Goal: Transaction & Acquisition: Purchase product/service

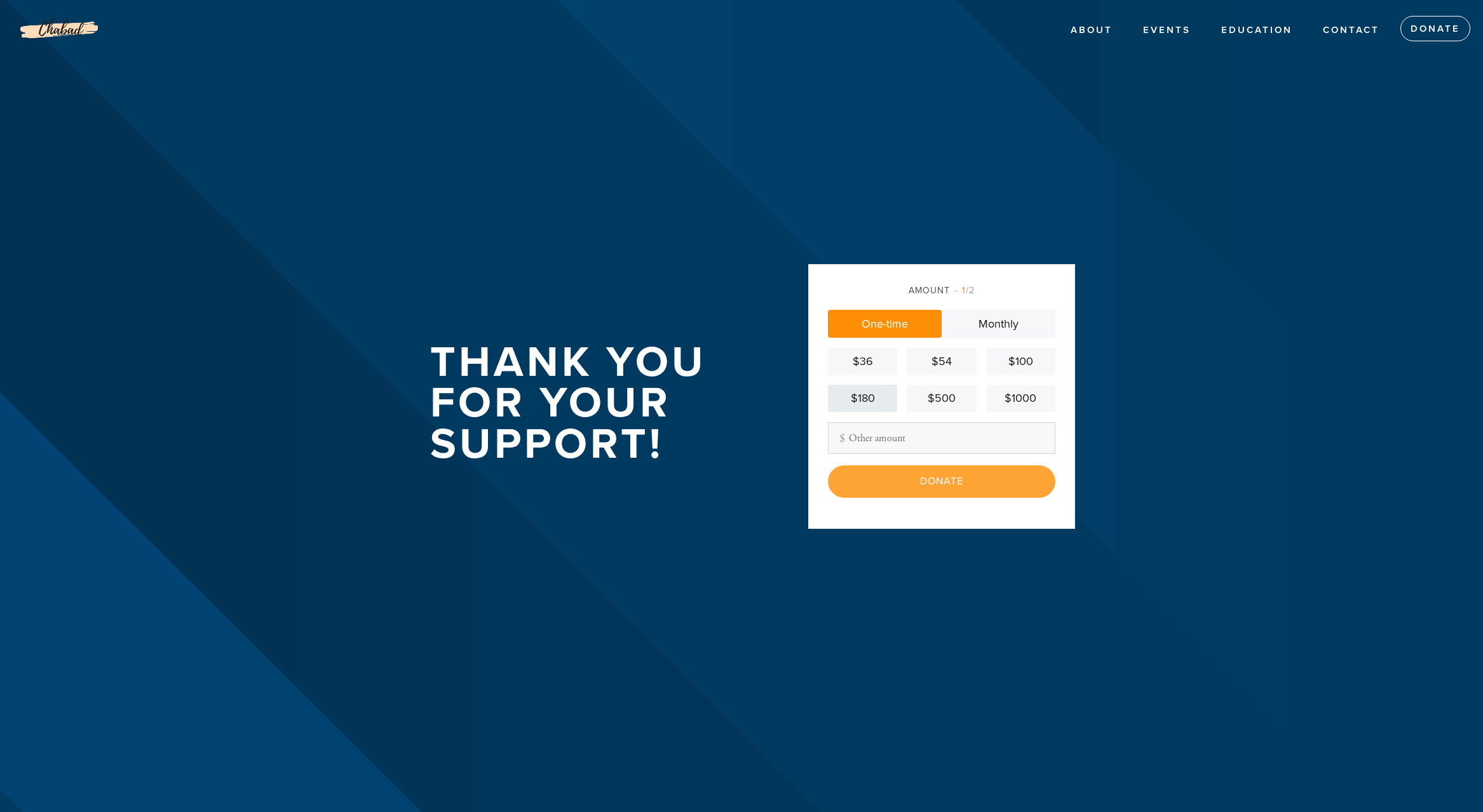
click at [877, 399] on div "$180" at bounding box center [862, 398] width 59 height 17
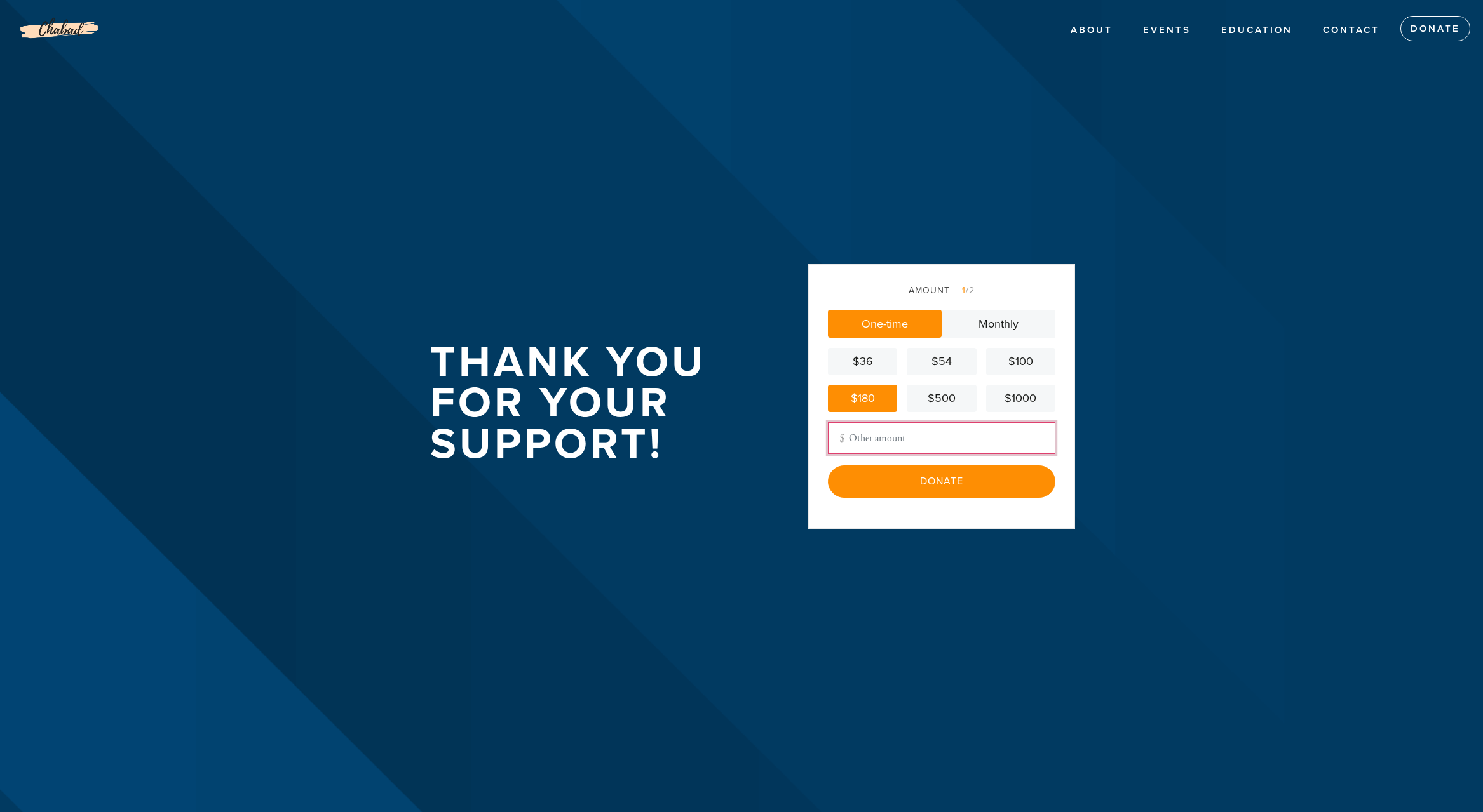
click at [885, 437] on input "Other Amount" at bounding box center [941, 438] width 227 height 31
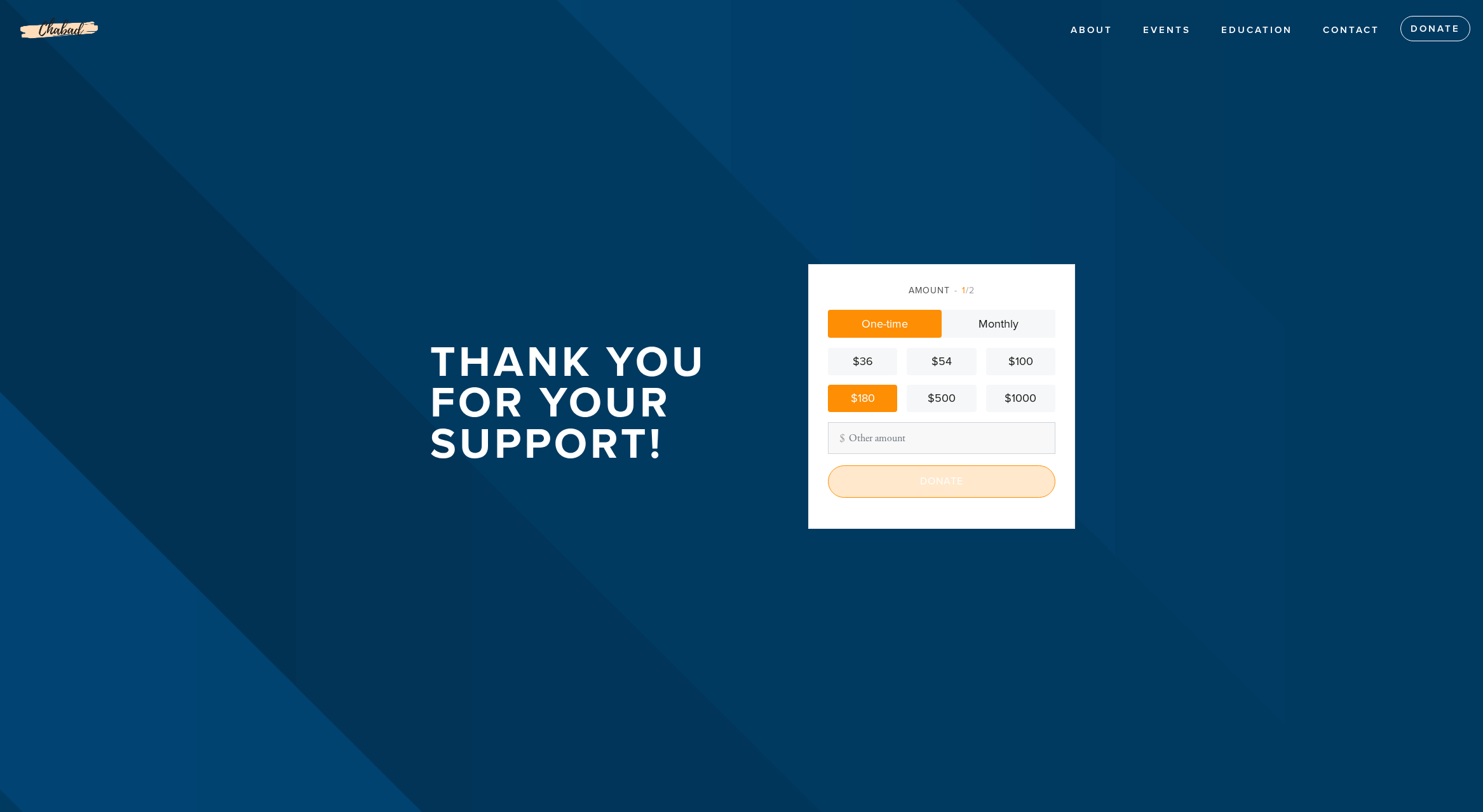
click at [981, 486] on input "Donate" at bounding box center [941, 482] width 227 height 31
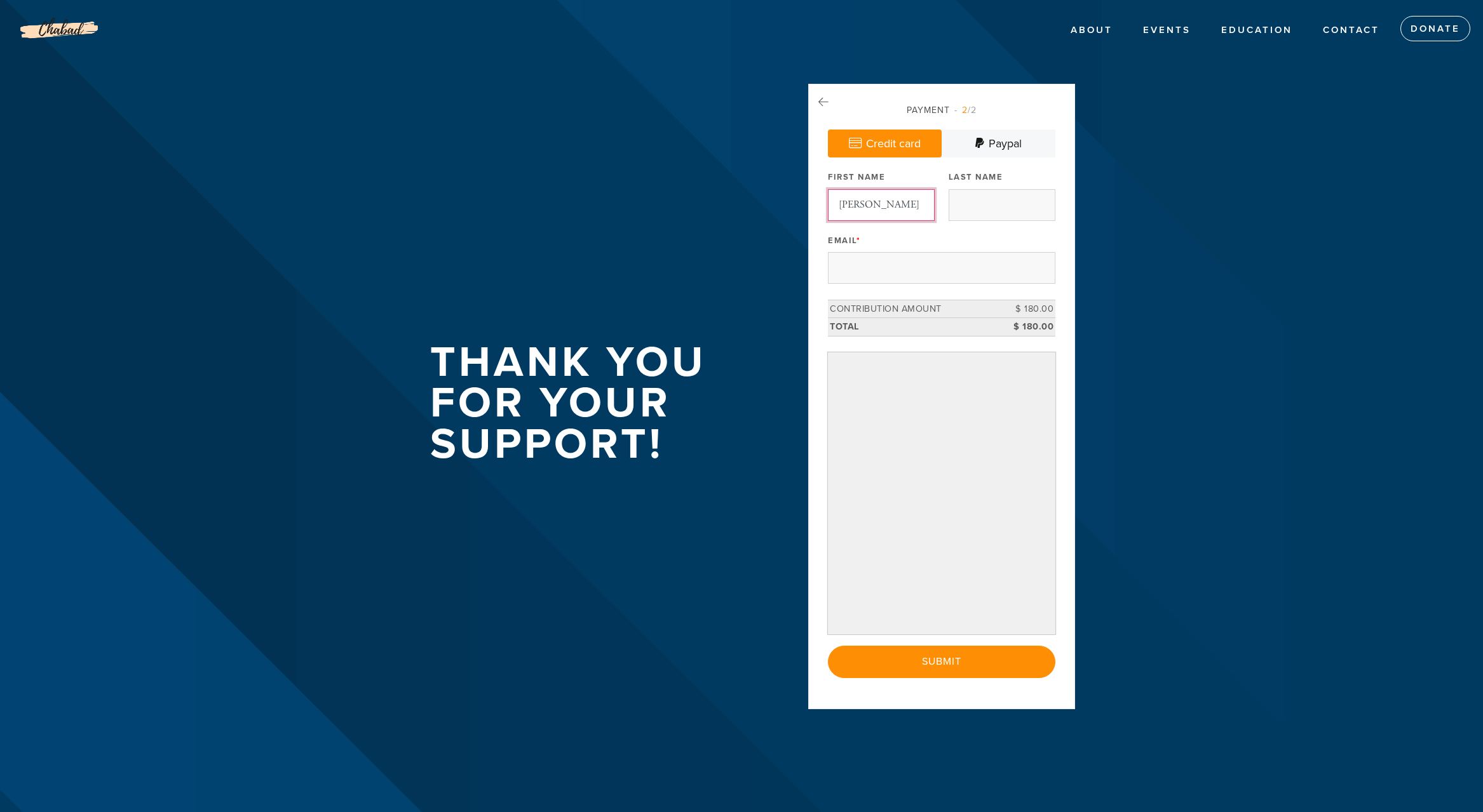
type input "[PERSON_NAME]"
type input "[EMAIL_ADDRESS][DOMAIN_NAME]"
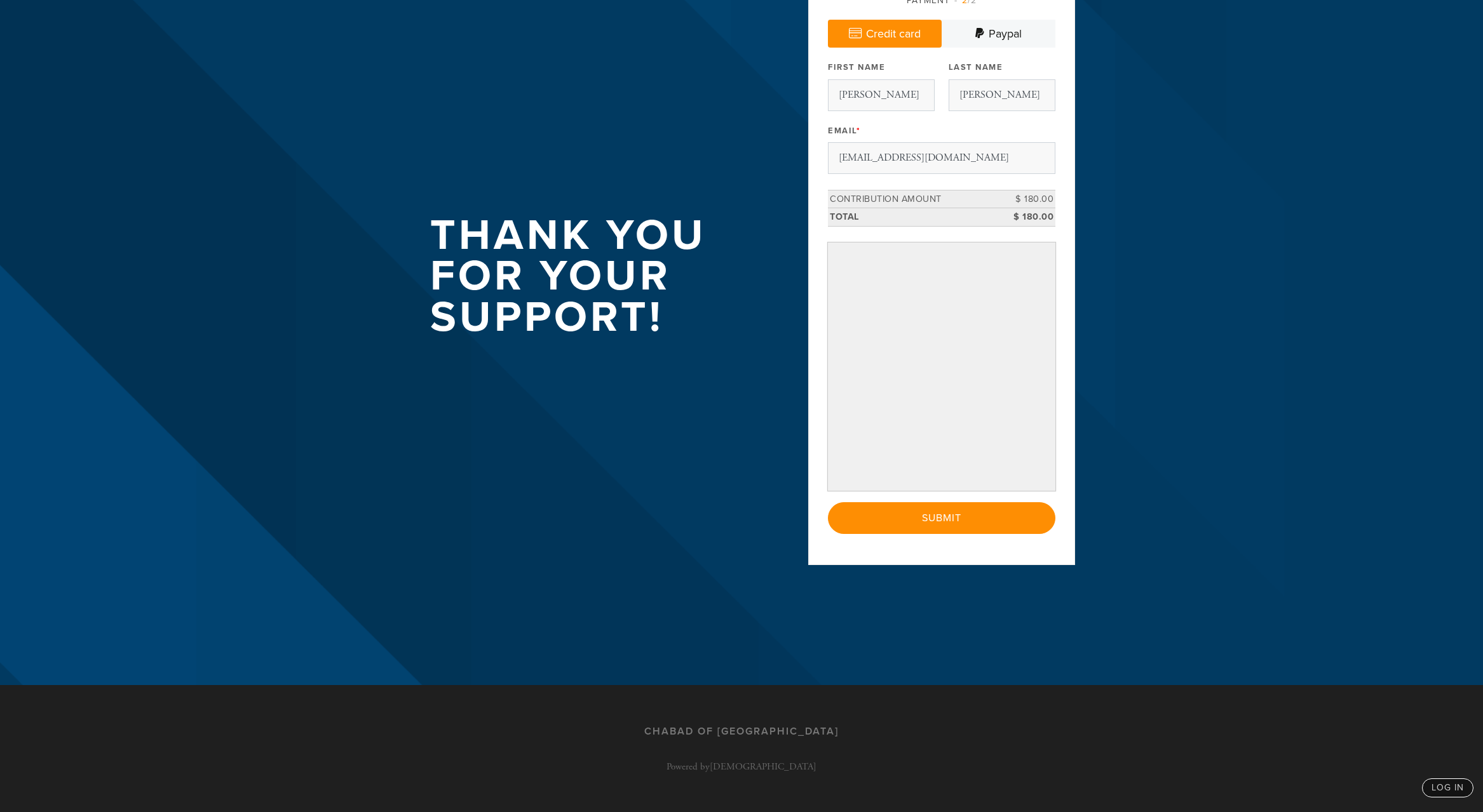
scroll to position [127, 0]
click at [928, 553] on div "Payment 2 /2 Credit card [GEOGRAPHIC_DATA] Payment Processor Pay Later PayPal S…" at bounding box center [941, 269] width 267 height 591
click at [938, 523] on input "Submit" at bounding box center [941, 518] width 227 height 31
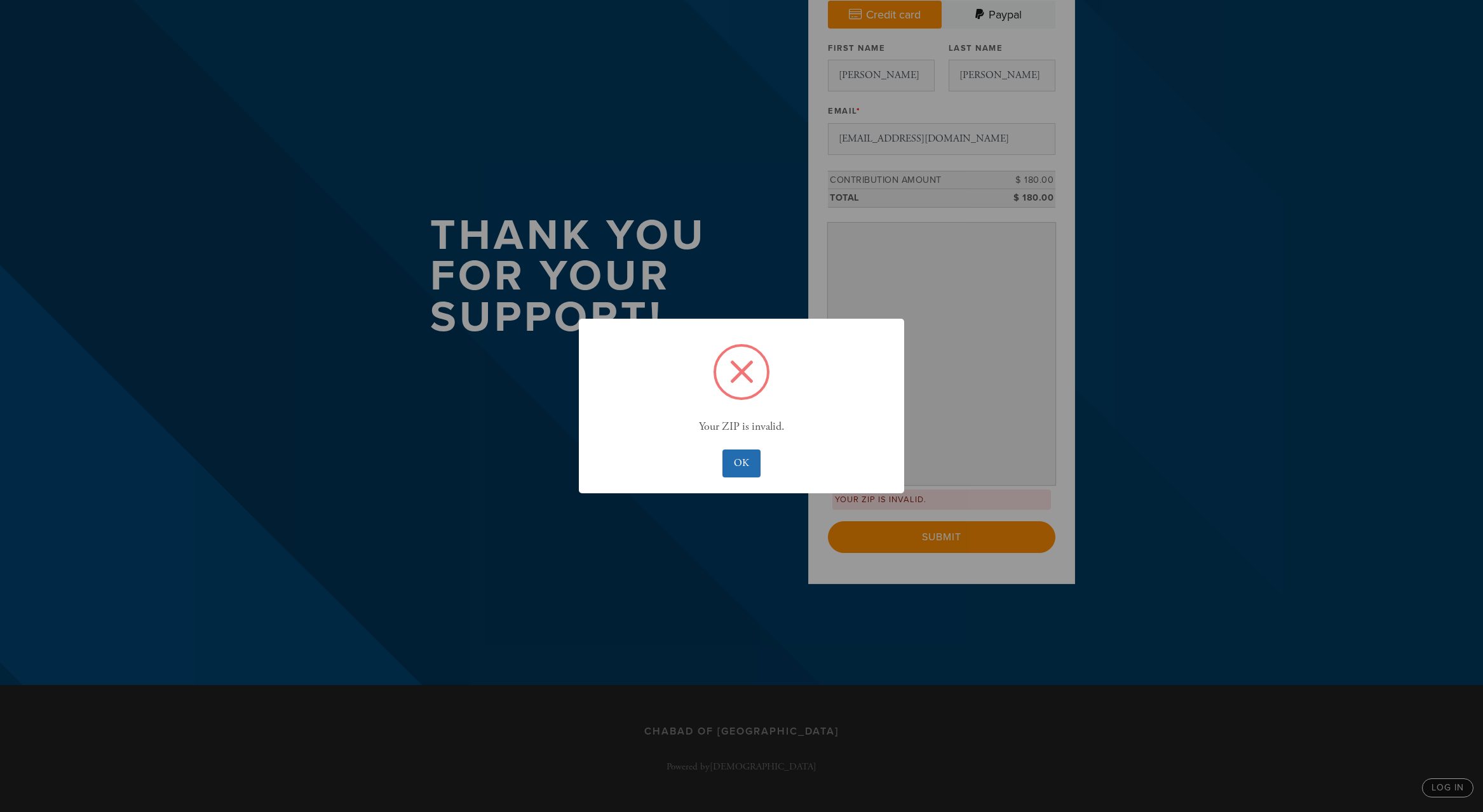
click at [732, 459] on button "OK" at bounding box center [742, 463] width 37 height 28
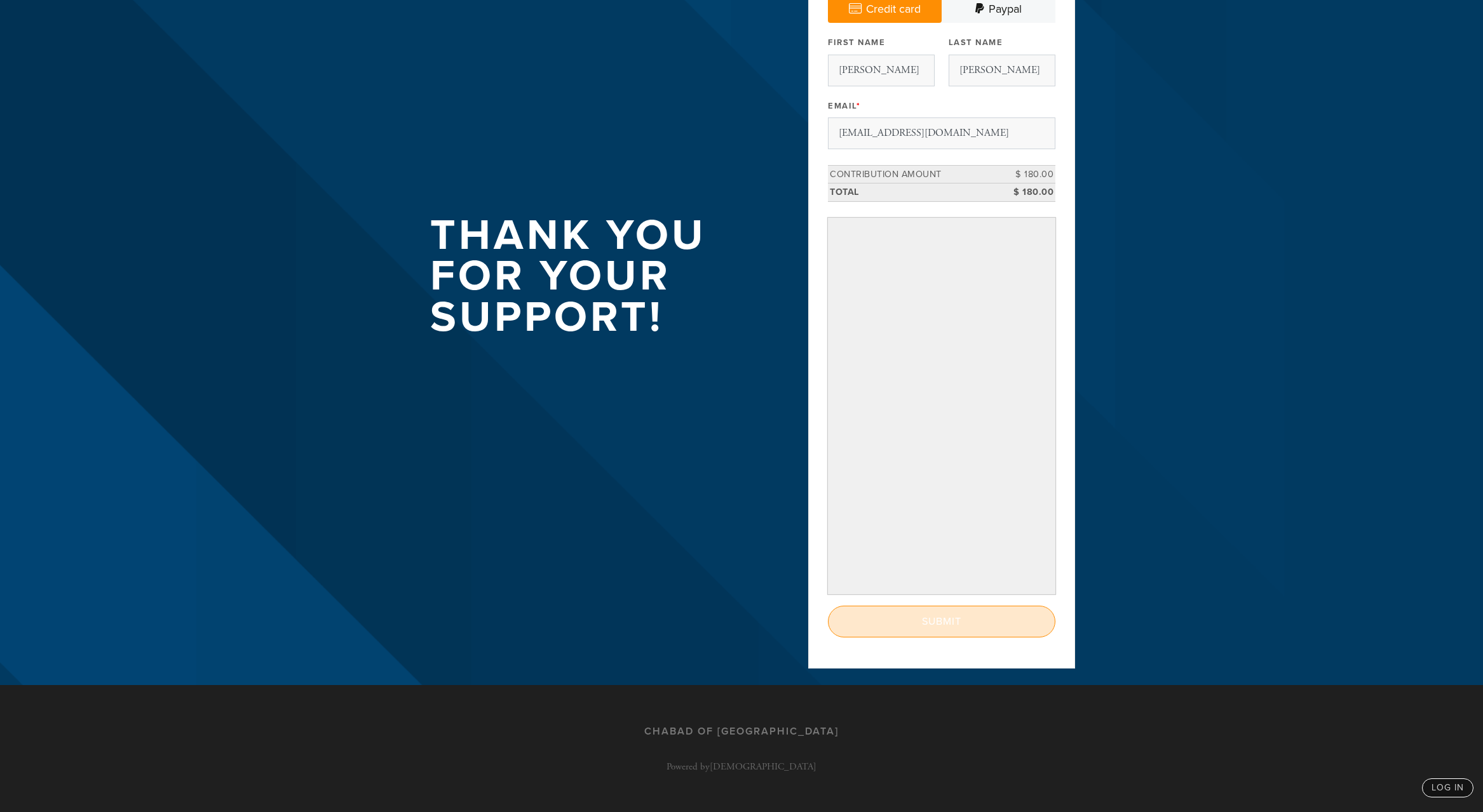
click at [935, 620] on input "Submit" at bounding box center [941, 621] width 227 height 31
